Goal: Find specific page/section: Find specific page/section

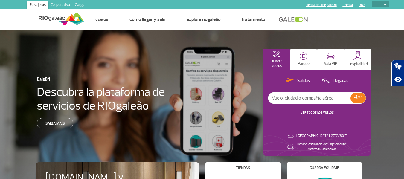
select select
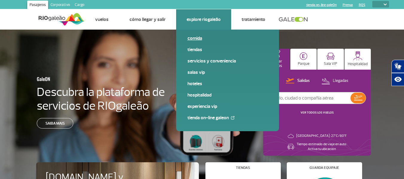
click at [198, 38] on link "Comida" at bounding box center [227, 38] width 80 height 7
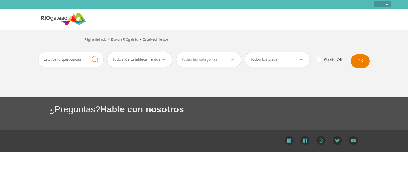
select select
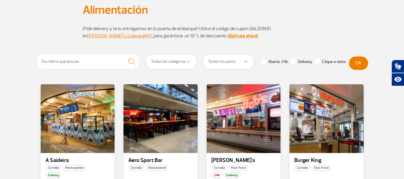
scroll to position [30, 0]
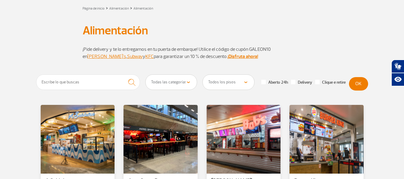
click at [170, 84] on select "Todas las categorías Cafetería Fast Food Restaurante Souvenir Tienda de conveni…" at bounding box center [171, 82] width 51 height 15
select select "22"
click at [146, 75] on select "Todas las categorías Cafetería Fast Food Restaurante Souvenir Tienda de conveni…" at bounding box center [171, 82] width 51 height 15
click at [241, 82] on select "Todos los pisos Área Pública (Antes de los [PERSON_NAME] X) Desembarque Área Pú…" at bounding box center [228, 82] width 51 height 15
click at [203, 75] on select "Todos los pisos Área Pública (Antes de los [PERSON_NAME] X) Desembarque Área Pú…" at bounding box center [228, 82] width 51 height 15
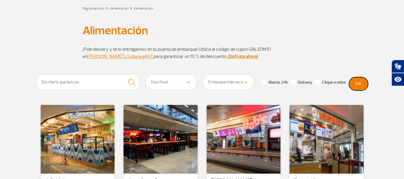
click at [360, 85] on button "OK" at bounding box center [358, 83] width 19 height 13
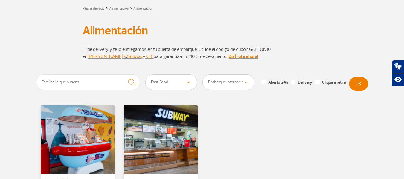
click at [228, 84] on select "Todos los pisos Área Pública (Antes de los [PERSON_NAME] X) Desembarque Área Pú…" at bounding box center [228, 82] width 51 height 15
click at [203, 75] on select "Todos los pisos Área Pública (Antes de los [PERSON_NAME] X) Desembarque Área Pú…" at bounding box center [228, 82] width 51 height 15
click at [359, 85] on button "OK" at bounding box center [358, 83] width 19 height 13
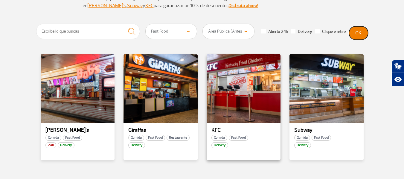
scroll to position [60, 0]
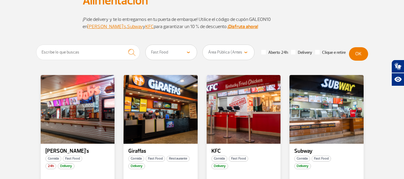
click at [227, 51] on select "Todos los pisos Área Pública (Antes de los [PERSON_NAME] X) Desembarque Área Pú…" at bounding box center [228, 52] width 51 height 15
click at [203, 45] on select "Todos los pisos Área Pública (Antes de los [PERSON_NAME] X) Desembarque Área Pú…" at bounding box center [228, 52] width 51 height 15
click at [354, 50] on button "OK" at bounding box center [358, 53] width 19 height 13
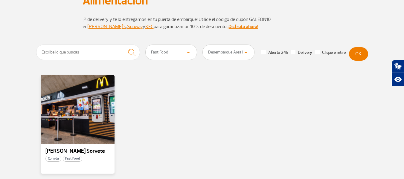
click at [229, 55] on select "Todos los pisos Área Pública (Antes de los [PERSON_NAME] X) Desembarque Área Pú…" at bounding box center [228, 52] width 51 height 15
select select "88"
click at [203, 45] on select "Todos los pisos Área Pública (Antes de los [PERSON_NAME] X) Desembarque Área Pú…" at bounding box center [228, 52] width 51 height 15
click at [355, 54] on button "OK" at bounding box center [358, 53] width 19 height 13
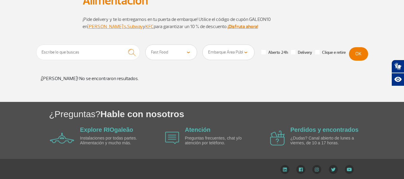
click at [228, 51] on select "Todos los pisos Área Pública (Antes de los [PERSON_NAME] X) Desembarque Área Pú…" at bounding box center [228, 52] width 51 height 15
select select
click at [203, 45] on select "Todos los pisos Área Pública (Antes de los [PERSON_NAME] X) Desembarque Área Pú…" at bounding box center [228, 52] width 51 height 15
click at [359, 52] on button "OK" at bounding box center [358, 53] width 19 height 13
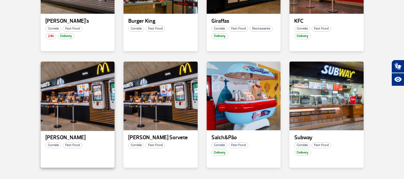
scroll to position [179, 0]
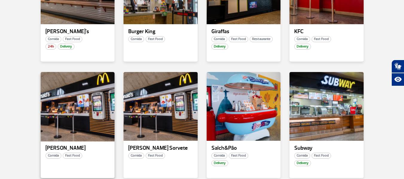
click at [66, 139] on div at bounding box center [77, 106] width 75 height 70
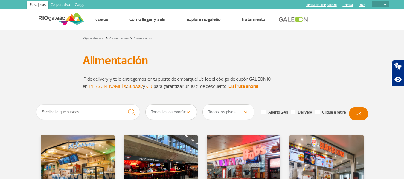
click at [182, 117] on select "Todas las categorías Cafetería Fast Food Restaurante Souvenir Tienda de conveni…" at bounding box center [171, 112] width 51 height 15
select select "22"
click at [146, 105] on select "Todas las categorías Cafetería Fast Food Restaurante Souvenir Tienda de conveni…" at bounding box center [171, 112] width 51 height 15
click at [356, 114] on button "OK" at bounding box center [358, 113] width 19 height 13
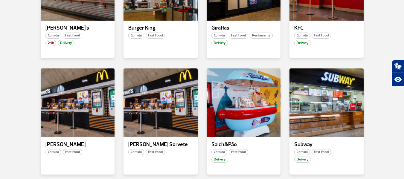
scroll to position [209, 0]
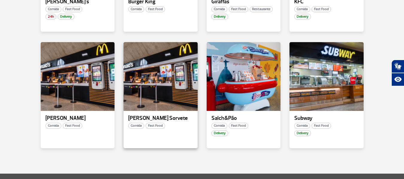
click at [166, 115] on p "[PERSON_NAME] Sorvete" at bounding box center [160, 118] width 65 height 6
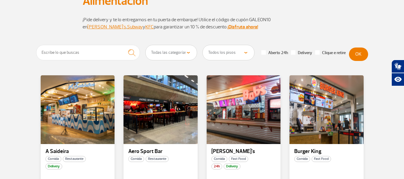
scroll to position [60, 0]
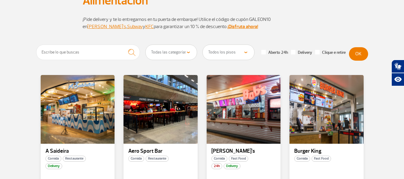
click at [184, 54] on select "Todas las categorías Cafetería Fast Food Restaurante Souvenir Tienda de conveni…" at bounding box center [171, 52] width 51 height 15
select select "22"
click at [146, 45] on select "Todas las categorías Cafetería Fast Food Restaurante Souvenir Tienda de conveni…" at bounding box center [171, 52] width 51 height 15
click at [240, 51] on select "Todos los pisos Área Pública (Antes de los [PERSON_NAME] X) Desembarque Área Pú…" at bounding box center [228, 52] width 51 height 15
select select "92"
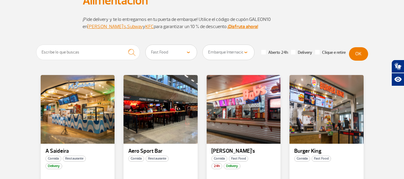
click at [203, 45] on select "Todos los pisos Área Pública (Antes de los [PERSON_NAME] X) Desembarque Área Pú…" at bounding box center [228, 52] width 51 height 15
click at [361, 53] on button "OK" at bounding box center [358, 53] width 19 height 13
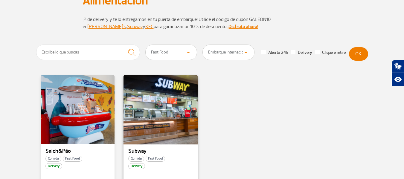
click at [163, 134] on div at bounding box center [160, 109] width 75 height 70
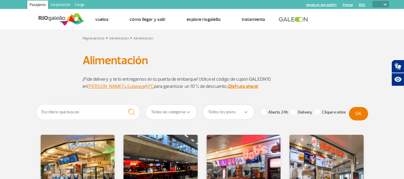
click at [176, 109] on select "Todas las categorías Cafetería Fast Food Restaurante Souvenir Tienda de conveni…" at bounding box center [171, 112] width 51 height 15
select select "22"
click at [146, 105] on select "Todas las categorías Cafetería Fast Food Restaurante Souvenir Tienda de conveni…" at bounding box center [171, 112] width 51 height 15
click at [168, 109] on select "Todas las categorías Cafetería Fast Food Restaurante Souvenir Tienda de conveni…" at bounding box center [171, 112] width 51 height 15
select select
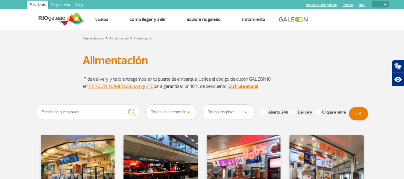
click at [146, 105] on select "Todas las categorías Cafetería Fast Food Restaurante Souvenir Tienda de conveni…" at bounding box center [171, 112] width 51 height 15
click at [94, 114] on input "text" at bounding box center [88, 112] width 104 height 16
type input "mc"
click at [132, 114] on img "submit" at bounding box center [131, 112] width 13 height 12
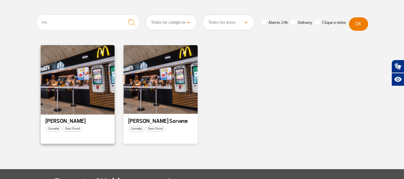
click at [65, 96] on div at bounding box center [77, 80] width 75 height 70
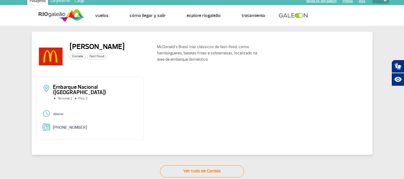
scroll to position [34, 0]
